Goal: Task Accomplishment & Management: Manage account settings

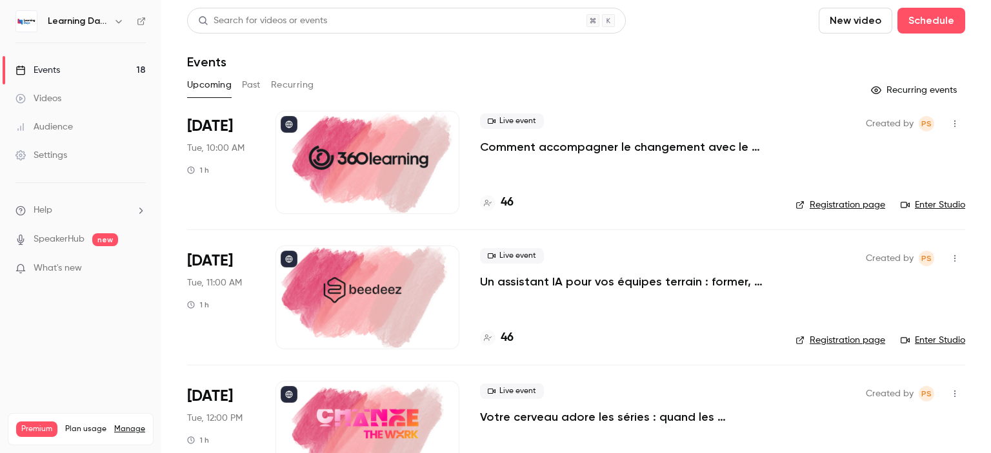
click at [615, 144] on p "Comment accompagner le changement avec le skills-based learning ?" at bounding box center [627, 146] width 295 height 15
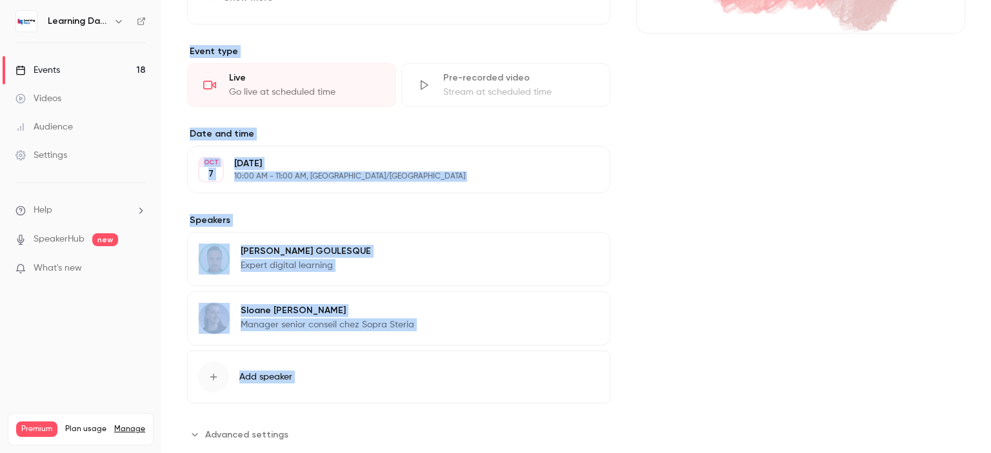
scroll to position [312, 0]
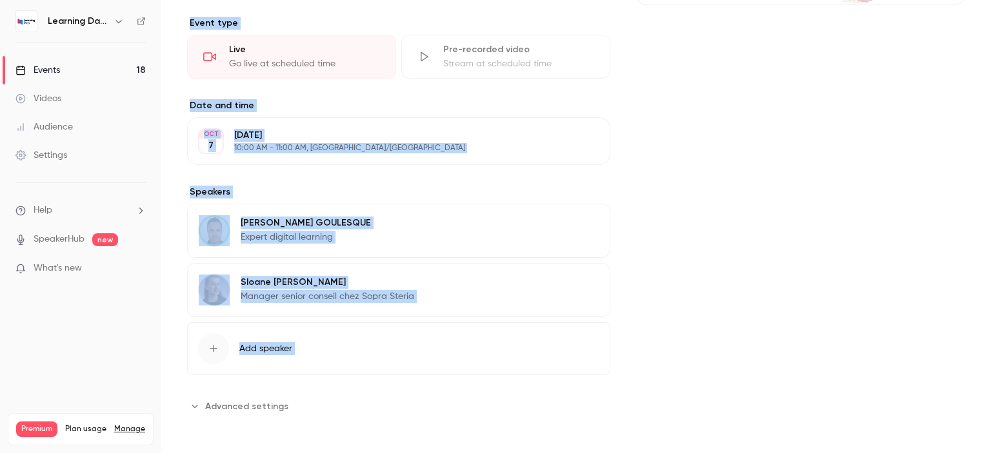
drag, startPoint x: 990, startPoint y: 58, endPoint x: 990, endPoint y: 294, distance: 235.5
click at [990, 294] on main "Search for videos or events Share Comment accompagner le changement avec le ski…" at bounding box center [576, 226] width 830 height 453
click at [415, 278] on div "[PERSON_NAME] Manager senior conseil chez Sopra Steria Edit" at bounding box center [398, 290] width 423 height 54
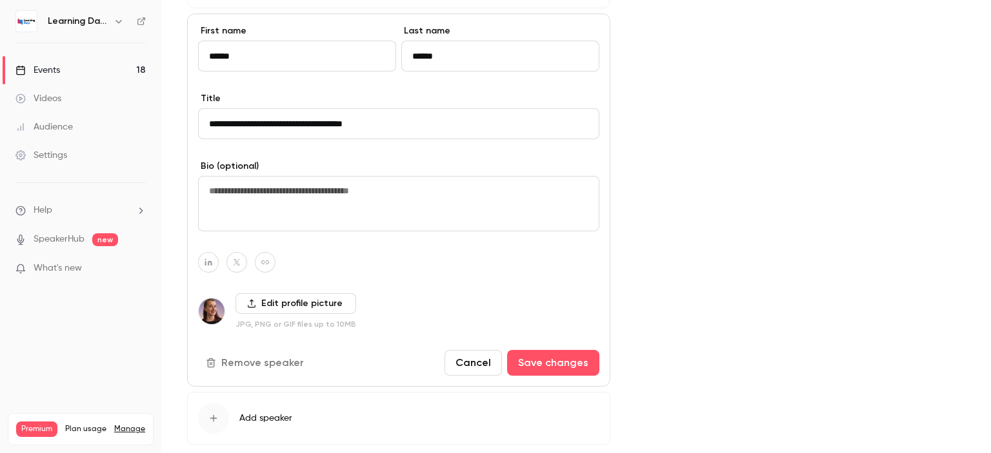
scroll to position [567, 0]
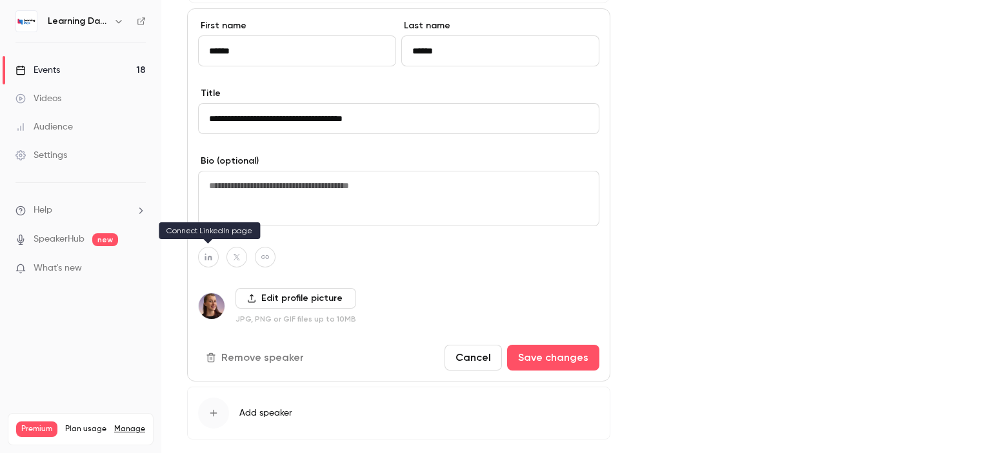
click at [206, 263] on button "button" at bounding box center [208, 257] width 21 height 21
click at [270, 223] on button "button" at bounding box center [275, 222] width 15 height 15
type input "**********"
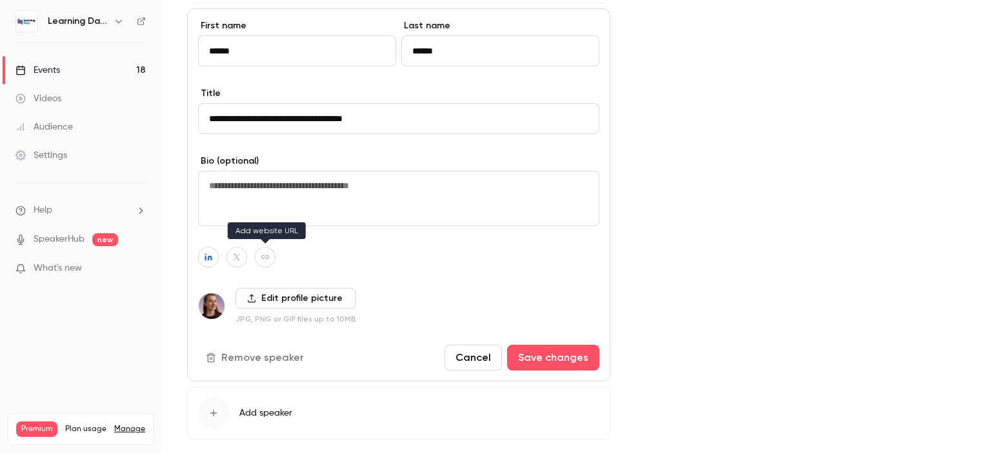
click at [266, 254] on icon "button" at bounding box center [265, 258] width 9 height 8
click at [333, 221] on icon "button" at bounding box center [332, 223] width 8 height 8
type input "**********"
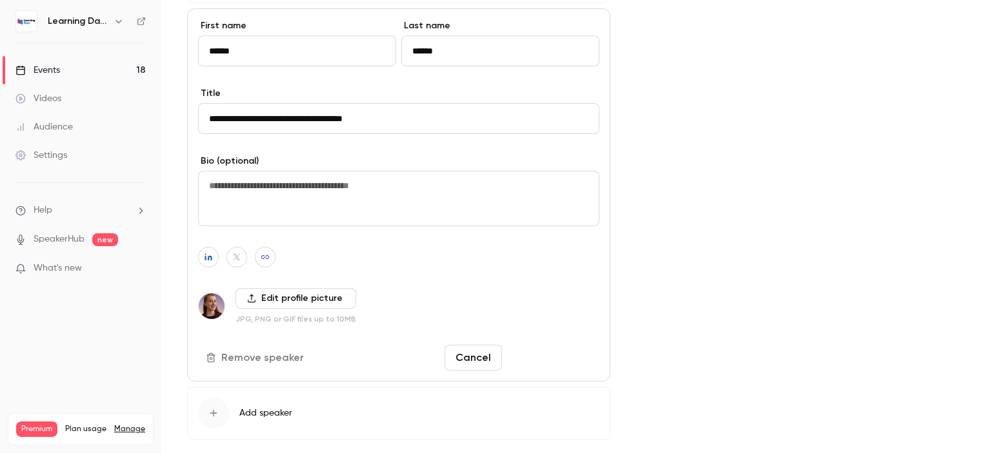
click at [555, 355] on button "Save changes" at bounding box center [553, 358] width 92 height 26
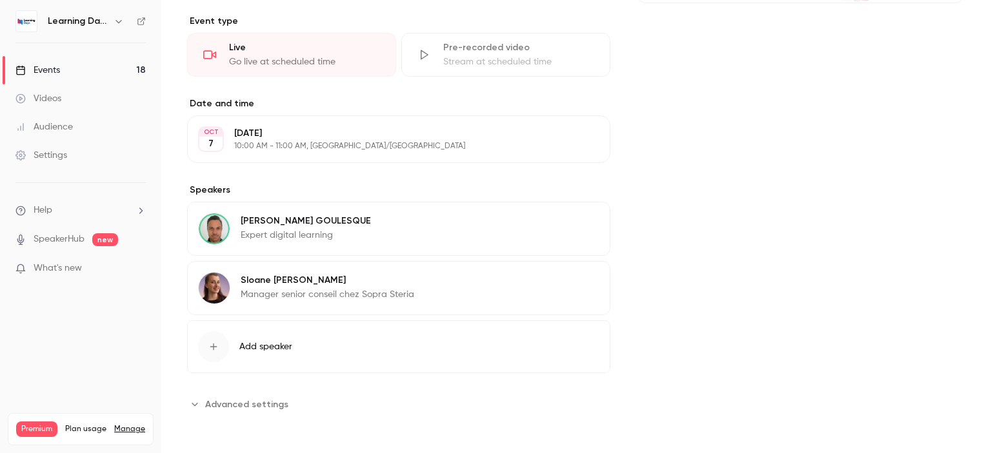
scroll to position [312, 0]
click at [95, 67] on link "Events 18" at bounding box center [80, 70] width 161 height 28
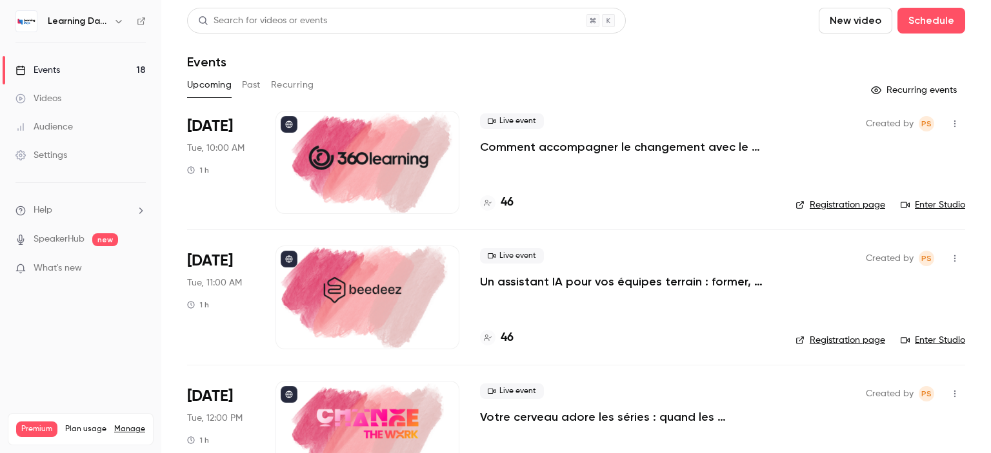
click at [655, 281] on p "Un assistant IA pour vos équipes terrain : former, accompagner et transformer l…" at bounding box center [627, 281] width 295 height 15
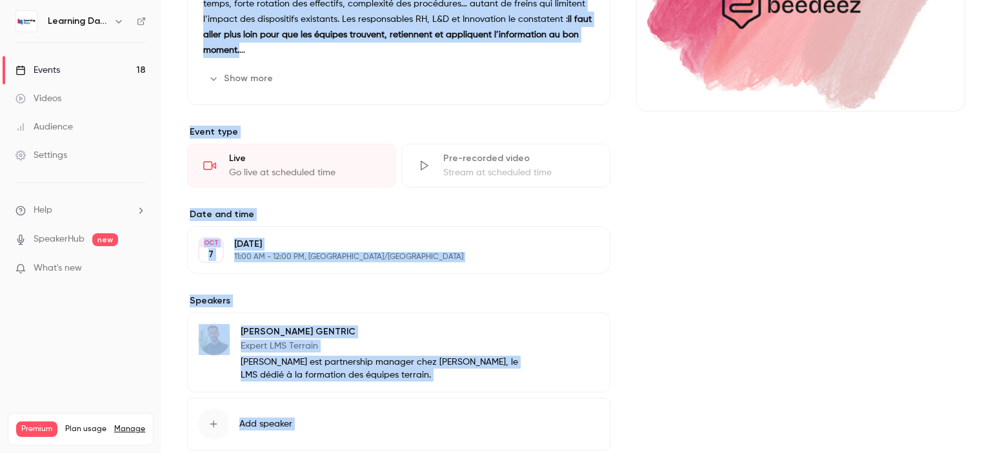
scroll to position [281, 0]
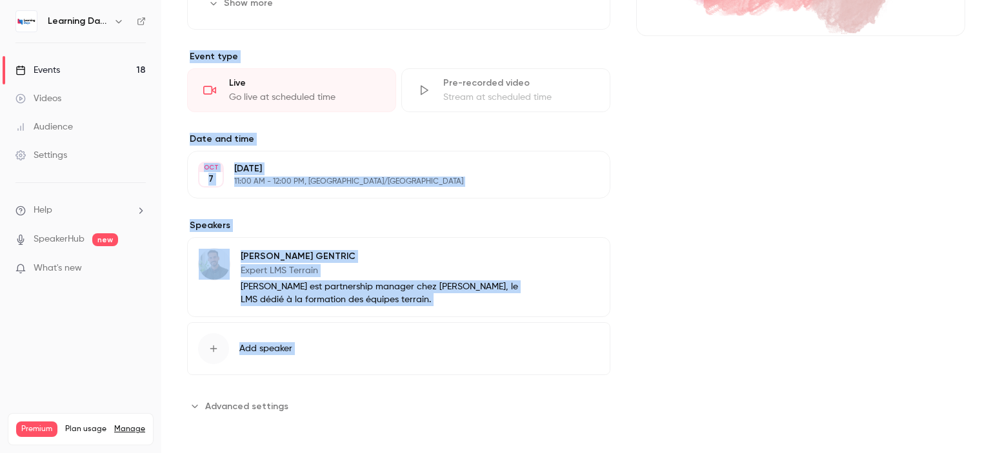
drag, startPoint x: 990, startPoint y: 77, endPoint x: 990, endPoint y: 312, distance: 234.8
click at [990, 312] on main "Search for videos or events Share Un assistant IA pour vos équipes terrain : fo…" at bounding box center [576, 226] width 830 height 453
click at [374, 270] on p "Expert LMS Terrain" at bounding box center [384, 270] width 286 height 13
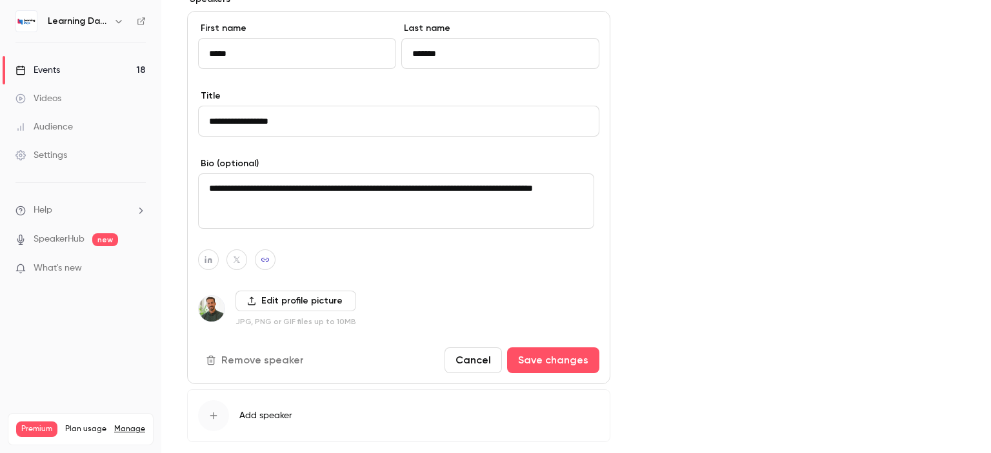
scroll to position [575, 0]
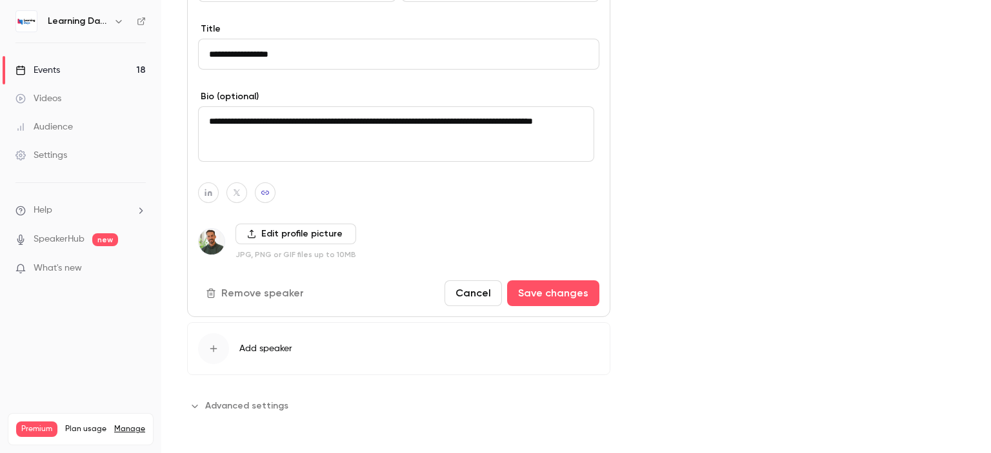
drag, startPoint x: 990, startPoint y: 221, endPoint x: 990, endPoint y: 373, distance: 152.2
click at [990, 373] on main "Search for videos or events Share Un assistant IA pour vos équipes terrain : fo…" at bounding box center [576, 226] width 830 height 453
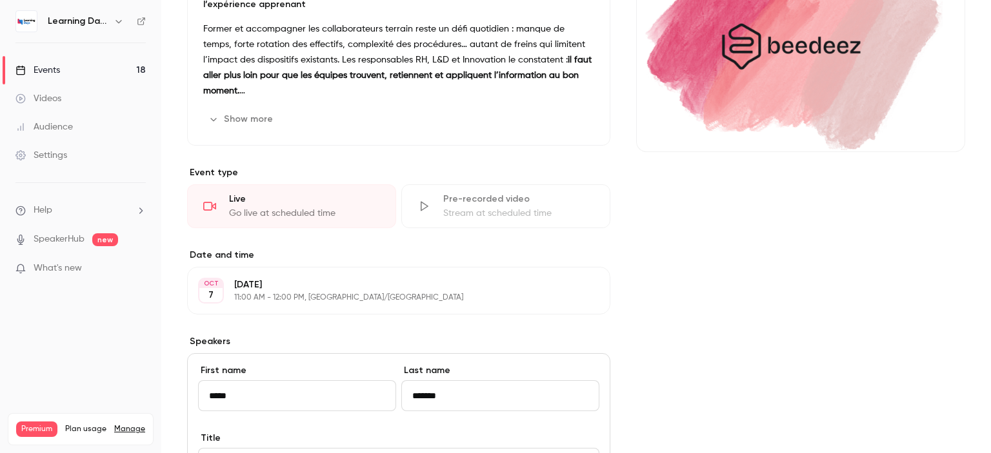
scroll to position [0, 0]
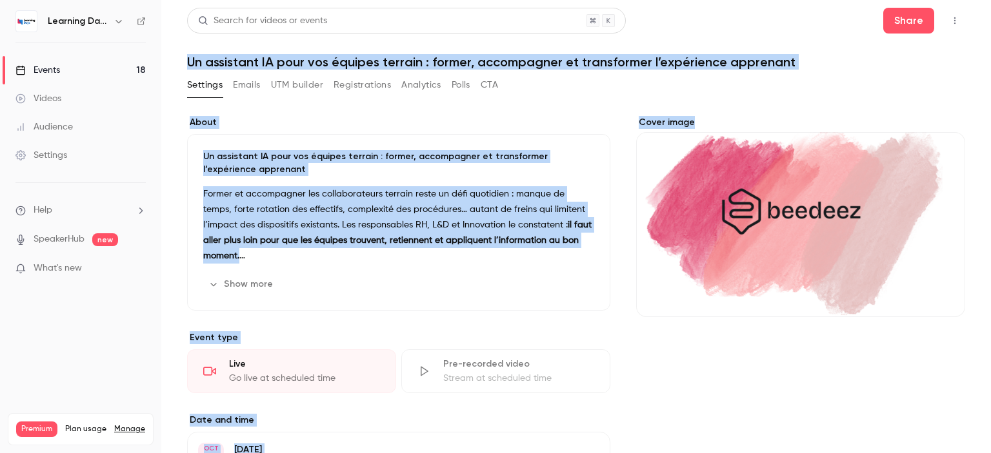
drag, startPoint x: 990, startPoint y: 278, endPoint x: 988, endPoint y: 9, distance: 269.0
click at [988, 9] on main "Search for videos or events Share Un assistant IA pour vos équipes terrain : fo…" at bounding box center [576, 226] width 830 height 453
click at [911, 79] on div "Settings Emails UTM builder Registrations Analytics Polls CTA" at bounding box center [576, 88] width 778 height 26
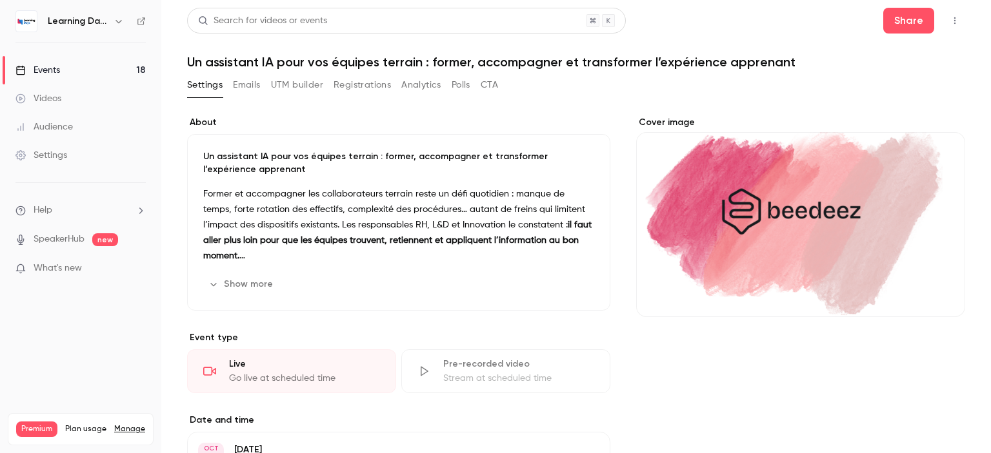
click at [972, 146] on main "Search for videos or events Share Un assistant IA pour vos équipes terrain : fo…" at bounding box center [576, 226] width 830 height 453
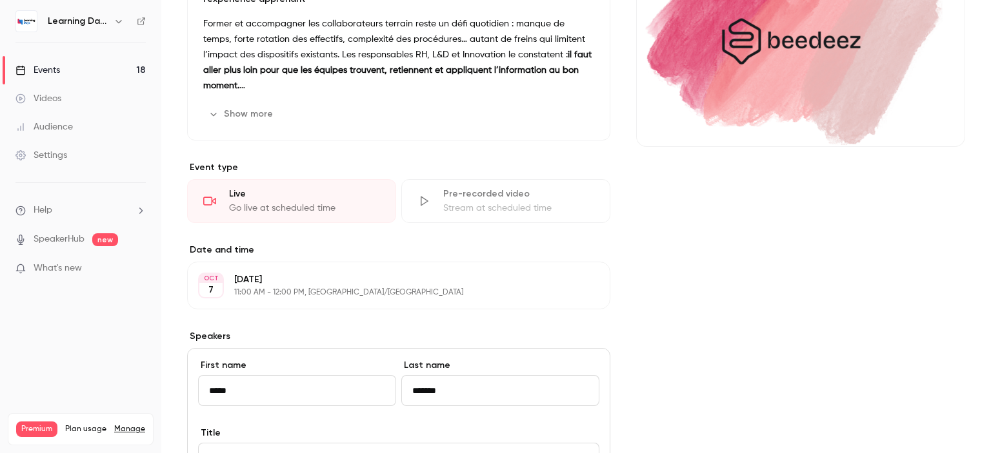
scroll to position [222, 0]
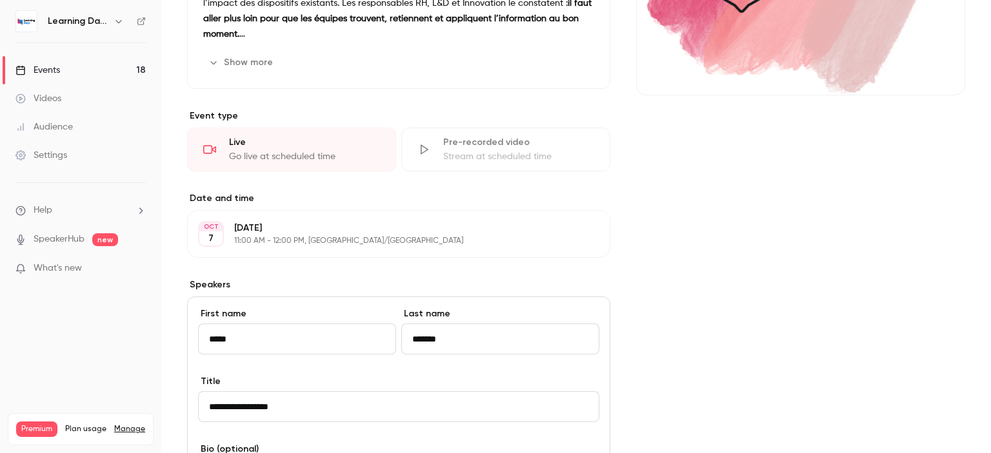
drag, startPoint x: 990, startPoint y: 103, endPoint x: 990, endPoint y: 197, distance: 94.2
click at [990, 197] on main "Search for videos or events Share Un assistant IA pour vos équipes terrain : fo…" at bounding box center [576, 226] width 830 height 453
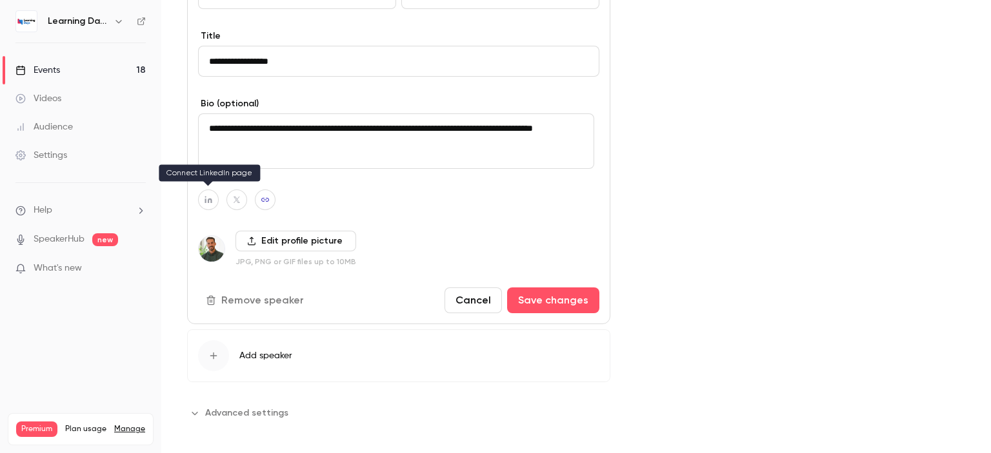
click at [210, 197] on icon "button" at bounding box center [207, 199] width 7 height 7
click at [275, 167] on icon "button" at bounding box center [276, 165] width 8 height 8
type input "**********"
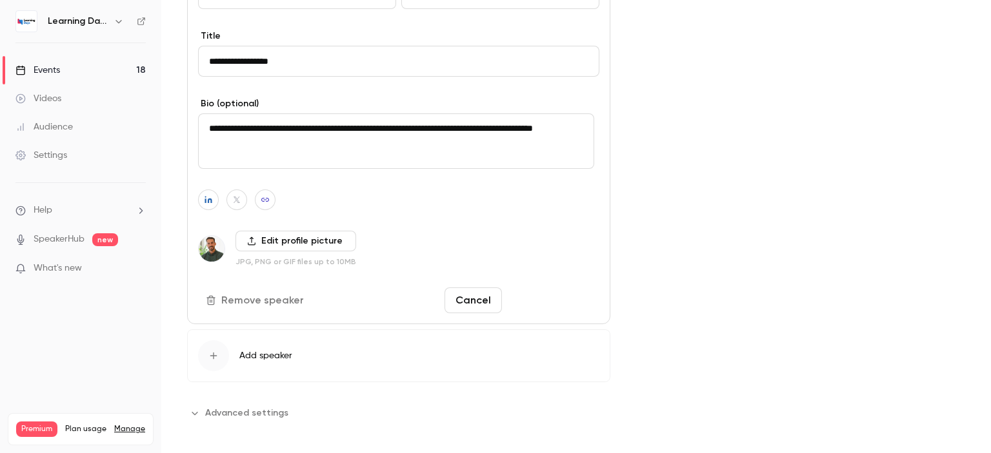
click at [566, 293] on button "Save changes" at bounding box center [553, 301] width 92 height 26
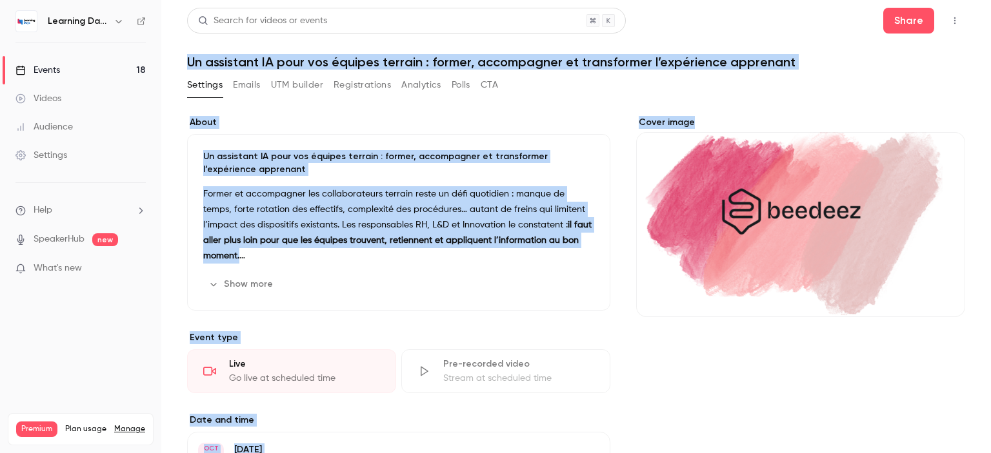
drag, startPoint x: 990, startPoint y: 257, endPoint x: 928, endPoint y: -37, distance: 300.6
click at [928, 0] on html "Learning Days Events 18 Videos Audience Settings Help SpeakerHub new What's new…" at bounding box center [495, 277] width 991 height 555
click at [94, 71] on link "Events 18" at bounding box center [80, 70] width 161 height 28
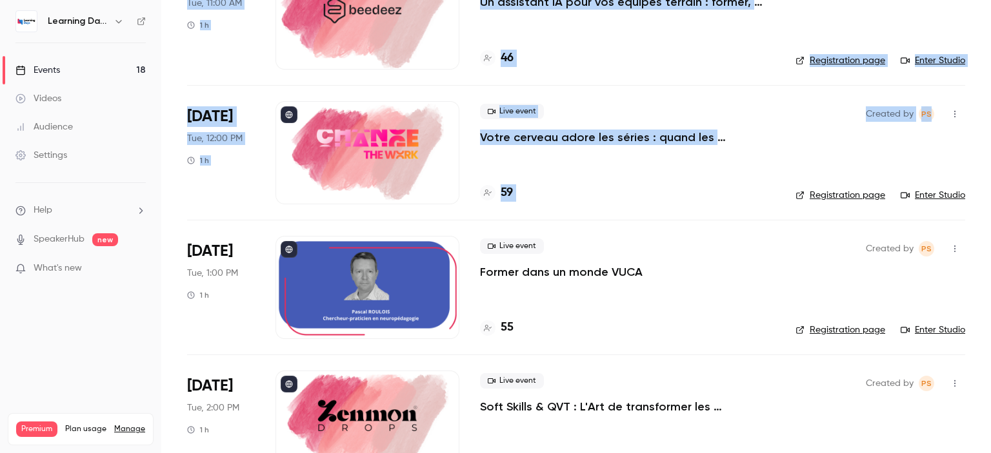
scroll to position [301, 0]
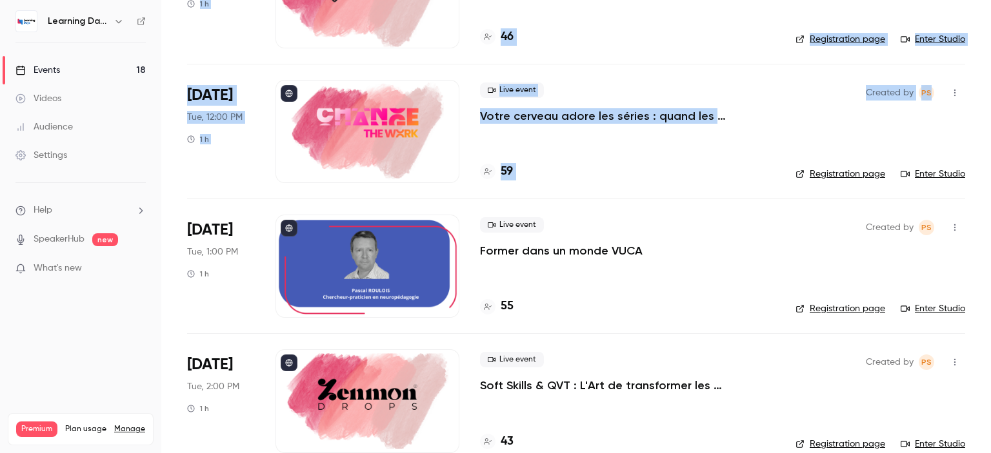
drag, startPoint x: 990, startPoint y: 54, endPoint x: 990, endPoint y: 105, distance: 51.6
click at [990, 105] on main "Search for videos or events New video Schedule Events Upcoming Past Recurring R…" at bounding box center [576, 226] width 830 height 453
click at [559, 115] on p "Votre cerveau adore les séries : quand les neurosciences rencontrent la formati…" at bounding box center [627, 115] width 295 height 15
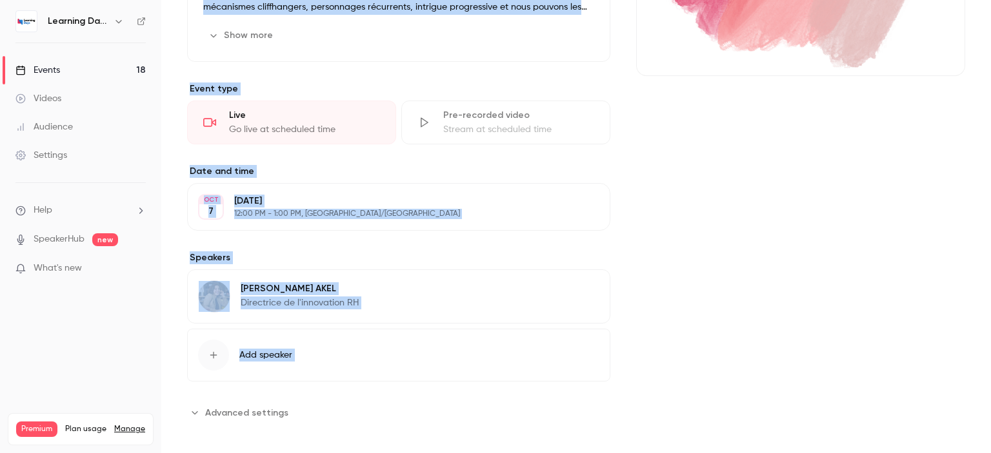
scroll to position [248, 0]
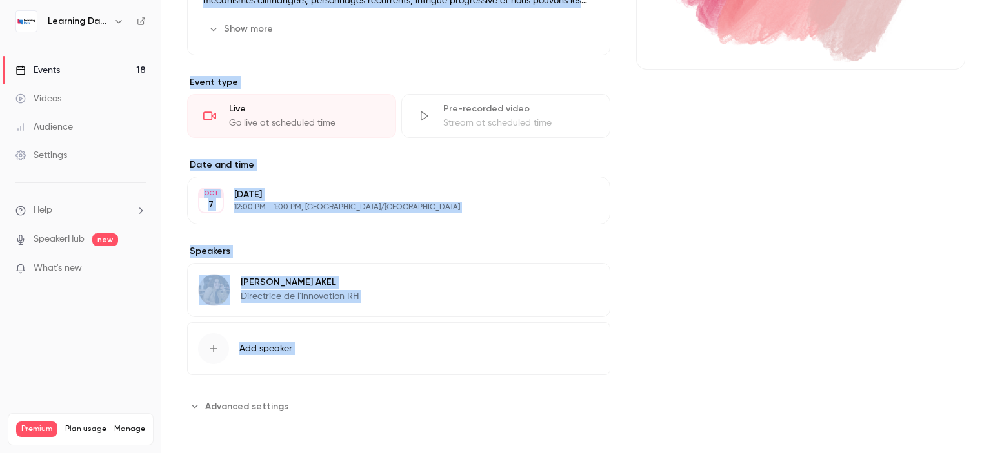
drag, startPoint x: 990, startPoint y: 96, endPoint x: 990, endPoint y: 313, distance: 216.7
click at [990, 313] on main "Search for videos or events Share Votre cerveau adore les séries : quand les ne…" at bounding box center [576, 226] width 830 height 453
click at [820, 247] on div "Cover image" at bounding box center [800, 142] width 329 height 548
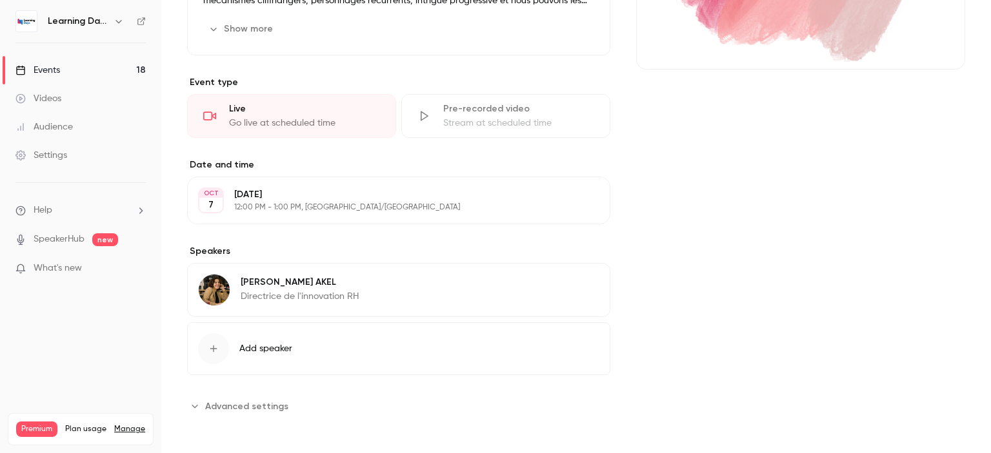
click at [263, 286] on p "[PERSON_NAME]" at bounding box center [300, 282] width 118 height 13
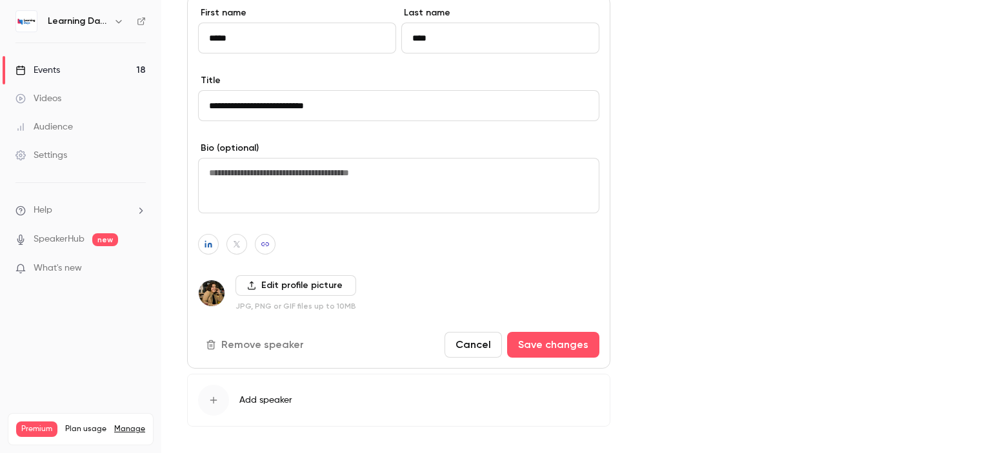
scroll to position [567, 0]
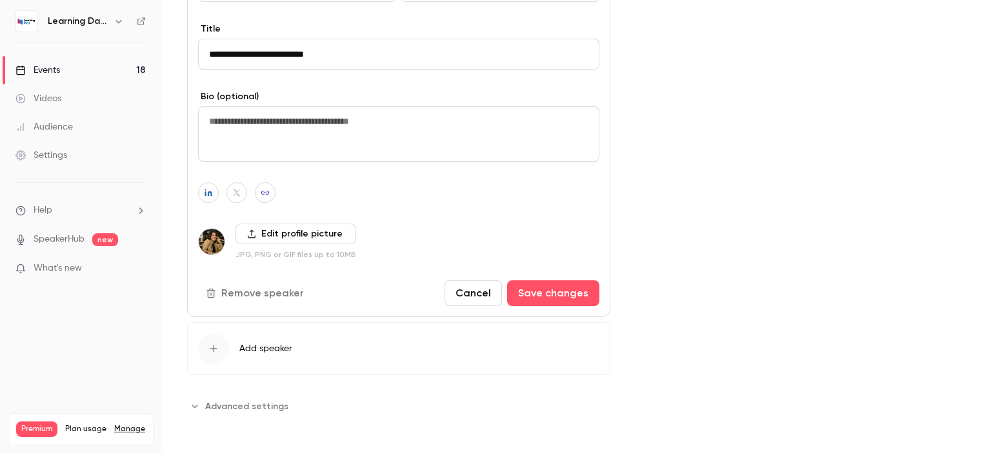
click at [450, 286] on button "Cancel" at bounding box center [472, 294] width 57 height 26
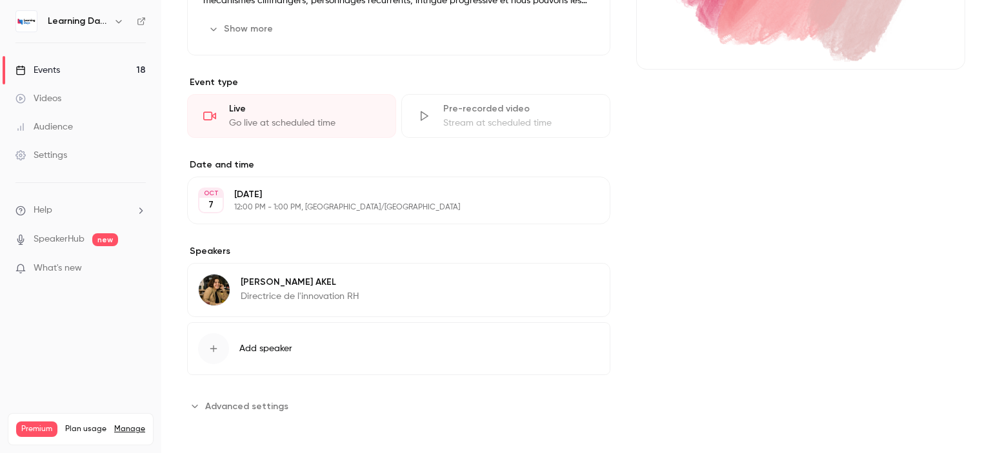
click at [410, 292] on div "[PERSON_NAME] Directrice de l'innovation RH Edit" at bounding box center [398, 290] width 423 height 54
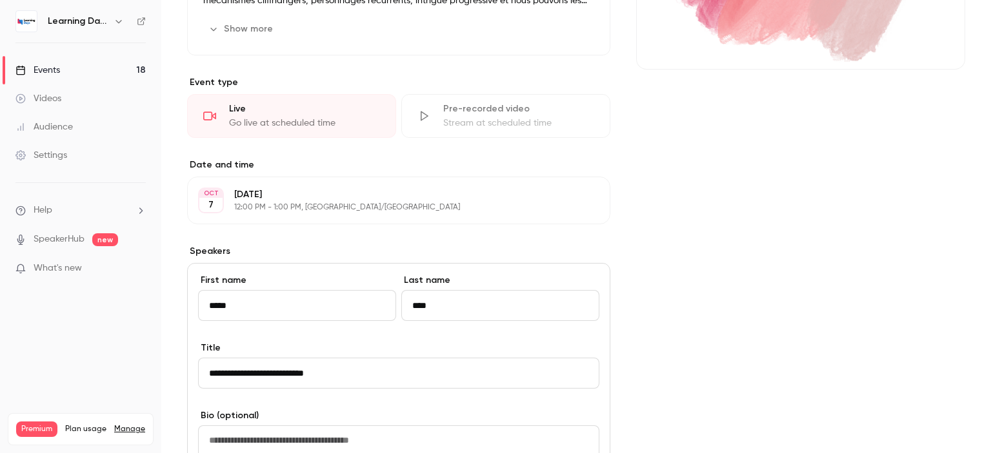
scroll to position [537, 0]
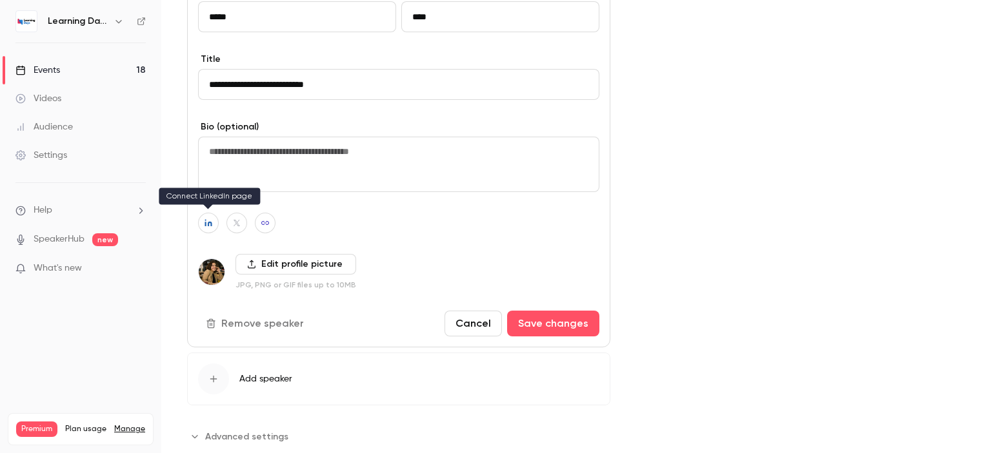
click at [205, 216] on button "button" at bounding box center [208, 223] width 21 height 21
click at [276, 185] on icon "button" at bounding box center [276, 188] width 8 height 8
click at [469, 311] on button "Cancel" at bounding box center [472, 324] width 57 height 26
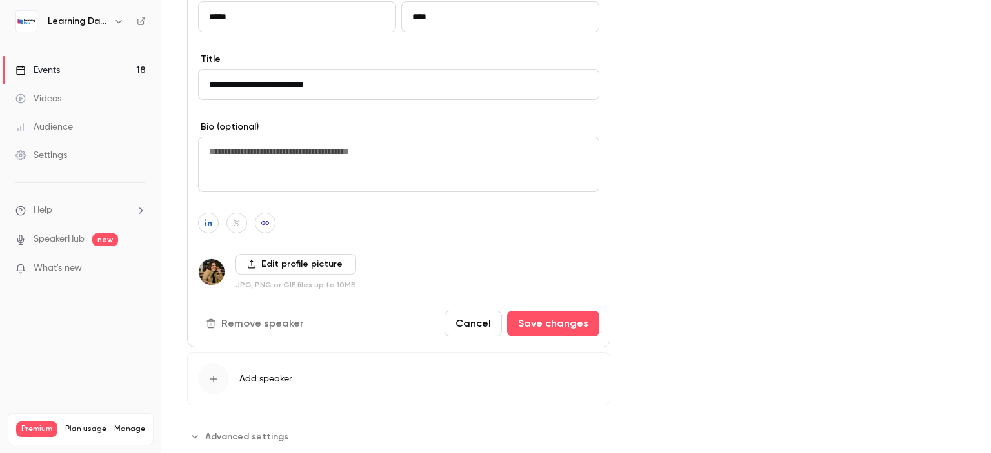
scroll to position [248, 0]
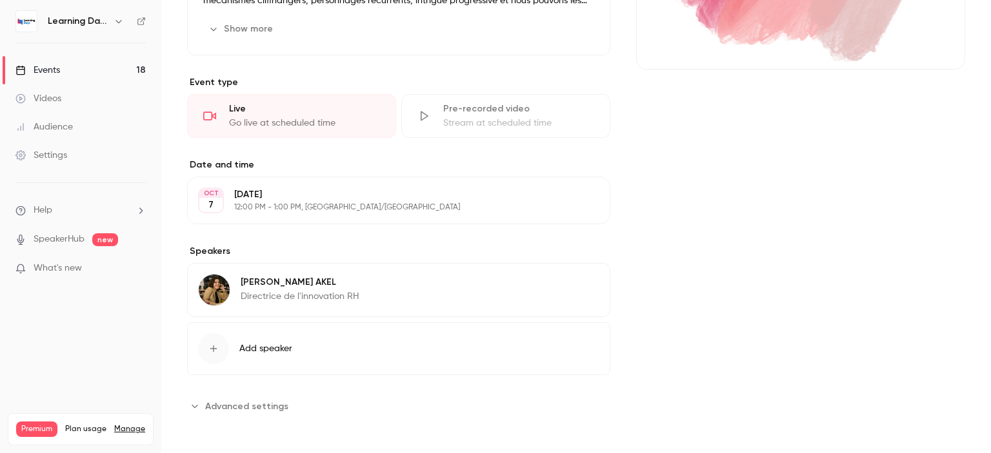
drag, startPoint x: 990, startPoint y: 214, endPoint x: 990, endPoint y: 288, distance: 74.8
click at [990, 288] on main "Search for videos or events Share Votre cerveau adore les séries : quand les ne…" at bounding box center [576, 226] width 830 height 453
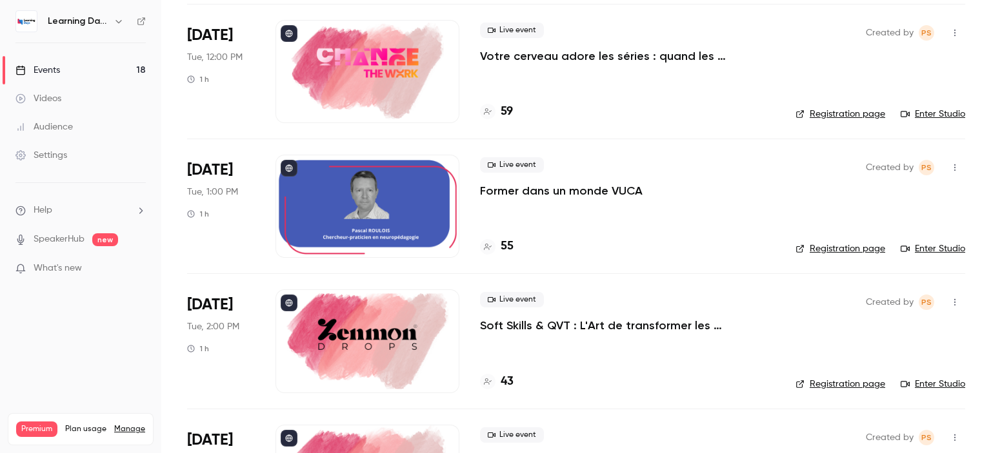
scroll to position [379, 0]
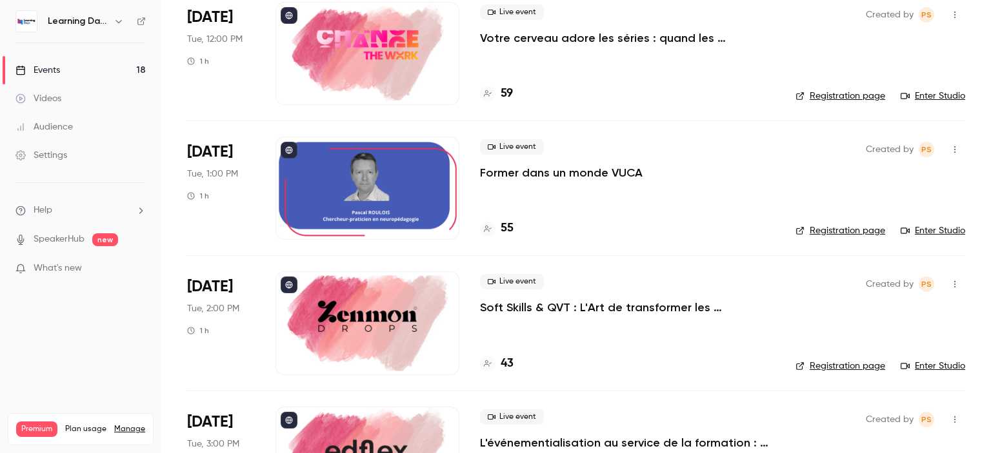
click at [586, 170] on p "Former dans un monde VUCA" at bounding box center [561, 172] width 163 height 15
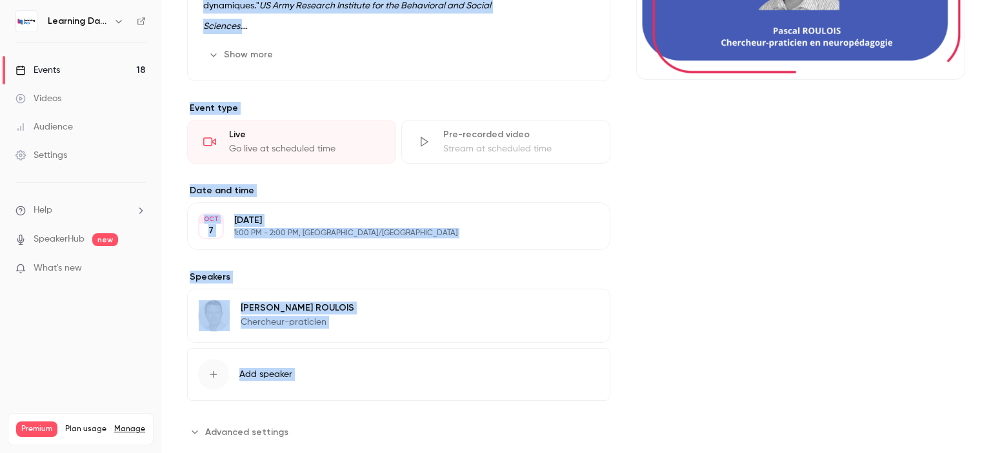
scroll to position [263, 0]
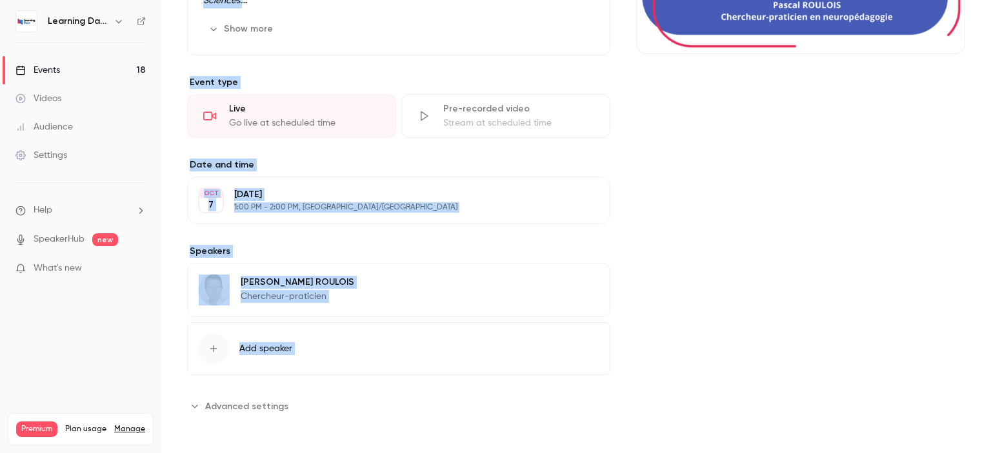
drag, startPoint x: 990, startPoint y: 98, endPoint x: 747, endPoint y: 228, distance: 275.6
click at [990, 299] on main "Search for videos or events Share Former dans un monde VUCA Settings Emails UTM…" at bounding box center [576, 226] width 830 height 453
click at [356, 293] on div "[PERSON_NAME] Chercheur-praticien Edit" at bounding box center [398, 290] width 423 height 54
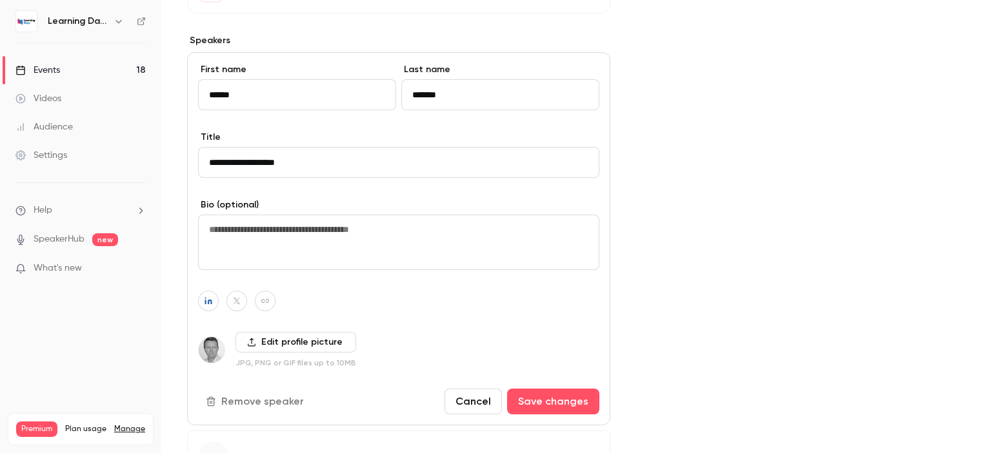
scroll to position [563, 0]
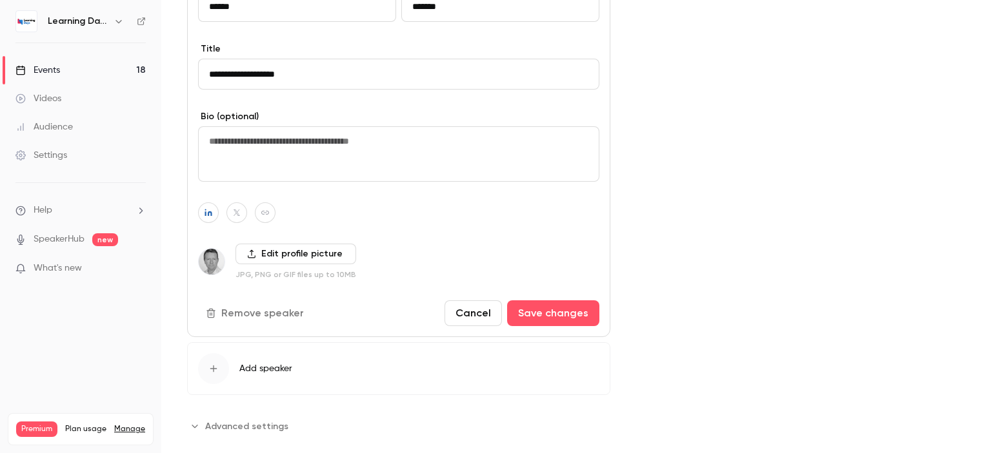
drag, startPoint x: 990, startPoint y: 181, endPoint x: 990, endPoint y: 305, distance: 124.5
click at [990, 305] on main "Search for videos or events Share Former dans un monde VUCA Settings Emails UTM…" at bounding box center [576, 226] width 830 height 453
click at [49, 69] on div "Events" at bounding box center [37, 70] width 45 height 13
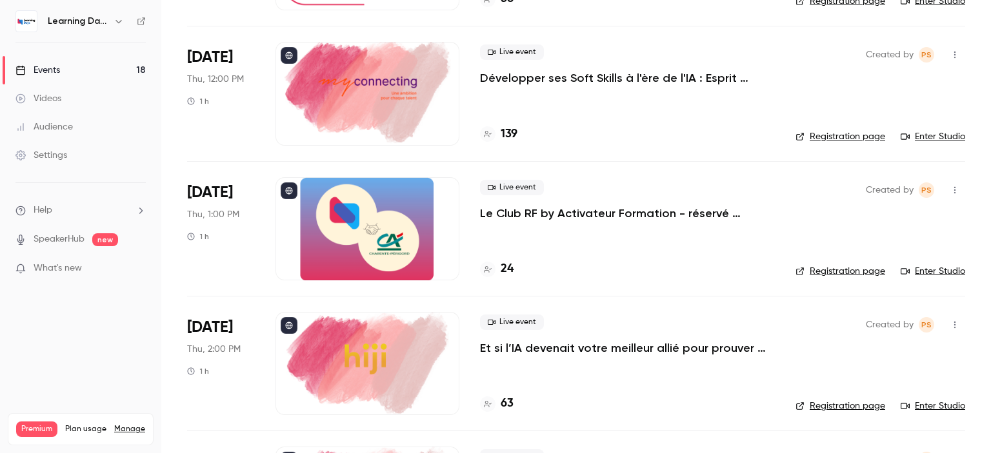
scroll to position [2077, 0]
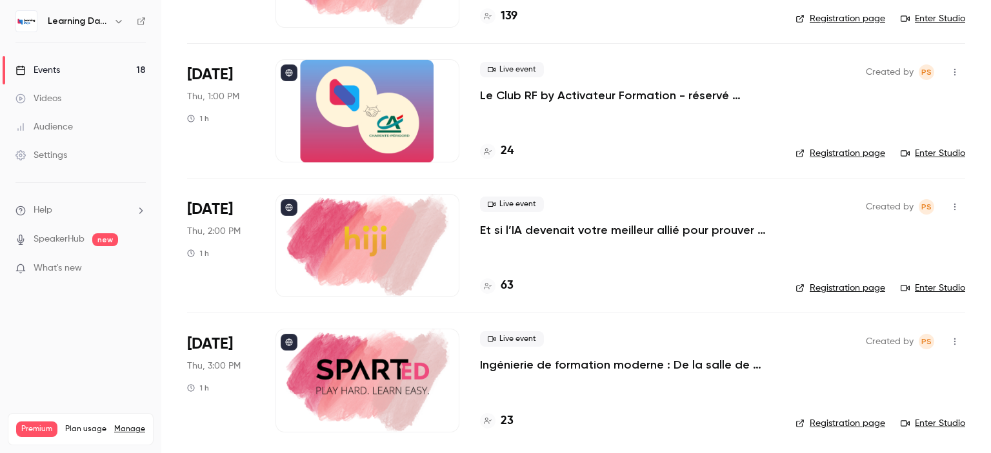
click at [379, 375] on div at bounding box center [367, 380] width 184 height 103
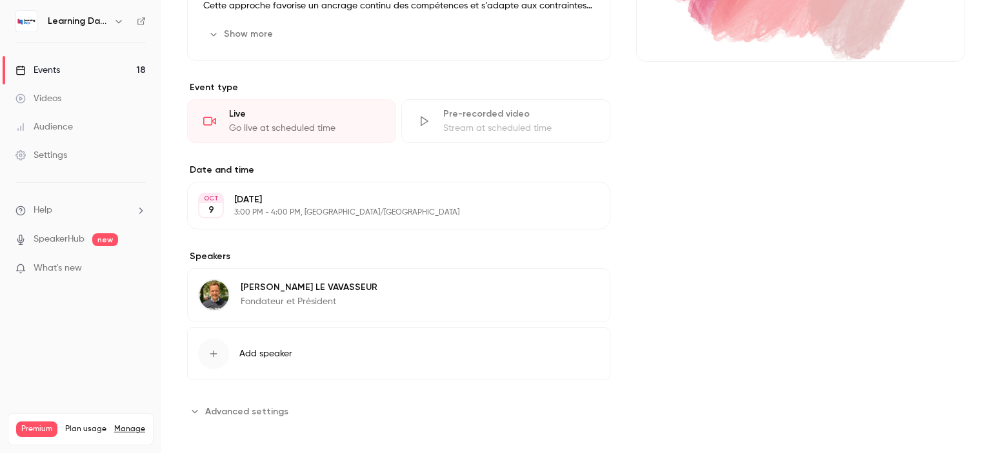
scroll to position [261, 0]
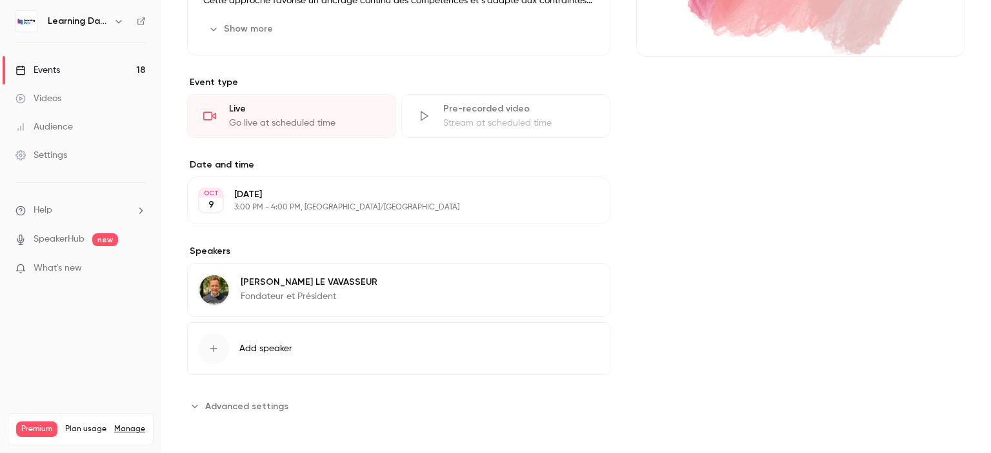
drag, startPoint x: 990, startPoint y: 190, endPoint x: 990, endPoint y: 459, distance: 269.0
click at [990, 453] on html "Learning Days Events 18 Videos Audience Settings Help SpeakerHub new What's new…" at bounding box center [495, 277] width 991 height 555
click at [358, 275] on div "[PERSON_NAME] LE VAVASSEUR Fondateur et Président Edit" at bounding box center [398, 290] width 423 height 54
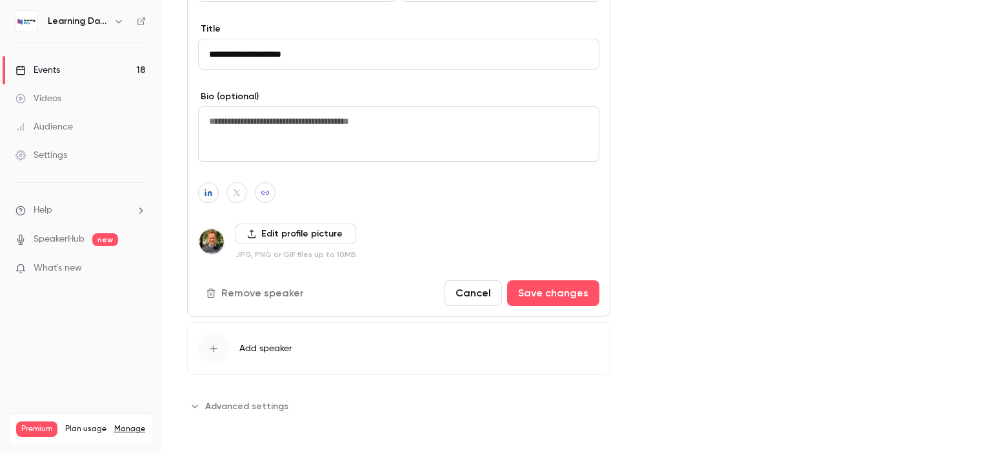
scroll to position [0, 0]
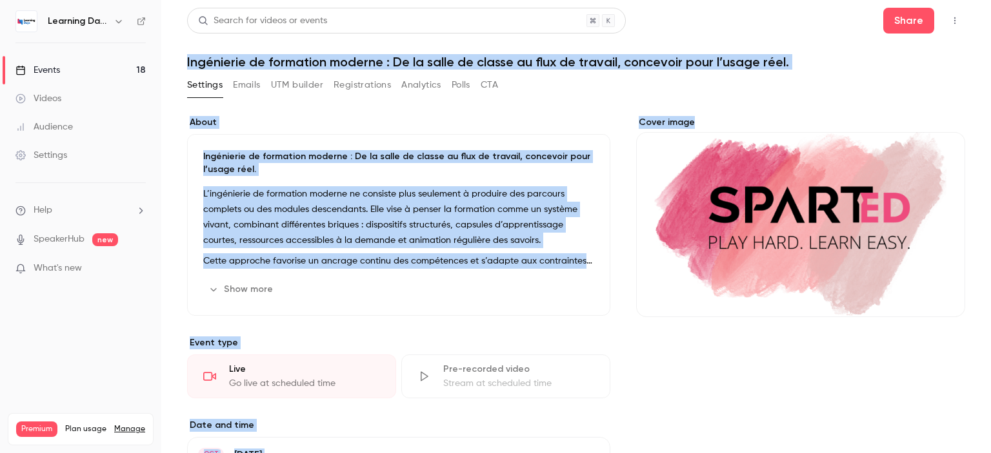
drag, startPoint x: 990, startPoint y: 305, endPoint x: 957, endPoint y: -78, distance: 384.6
click at [957, 0] on html "Learning Days Events 18 Videos Audience Settings Help SpeakerHub new What's new…" at bounding box center [495, 277] width 991 height 555
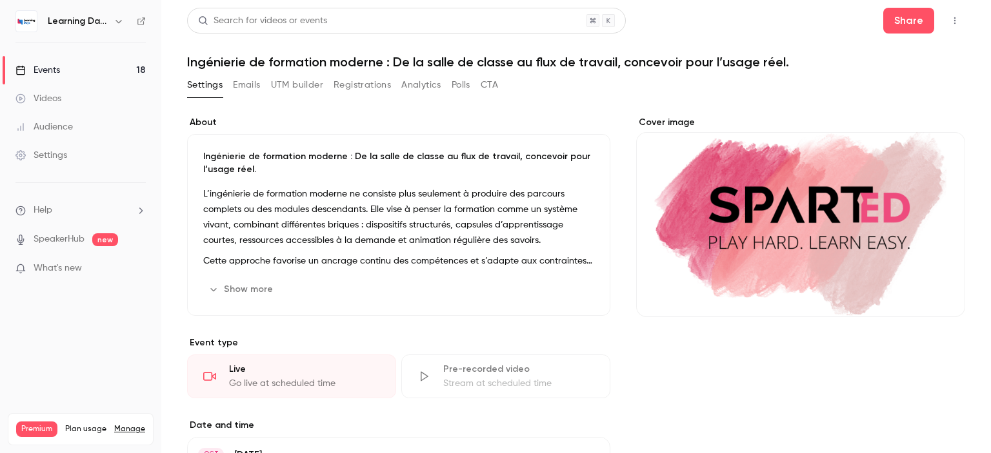
click at [137, 30] on div "Learning Days" at bounding box center [80, 21] width 130 height 22
click at [140, 21] on icon at bounding box center [141, 21] width 9 height 9
